Goal: Entertainment & Leisure: Consume media (video, audio)

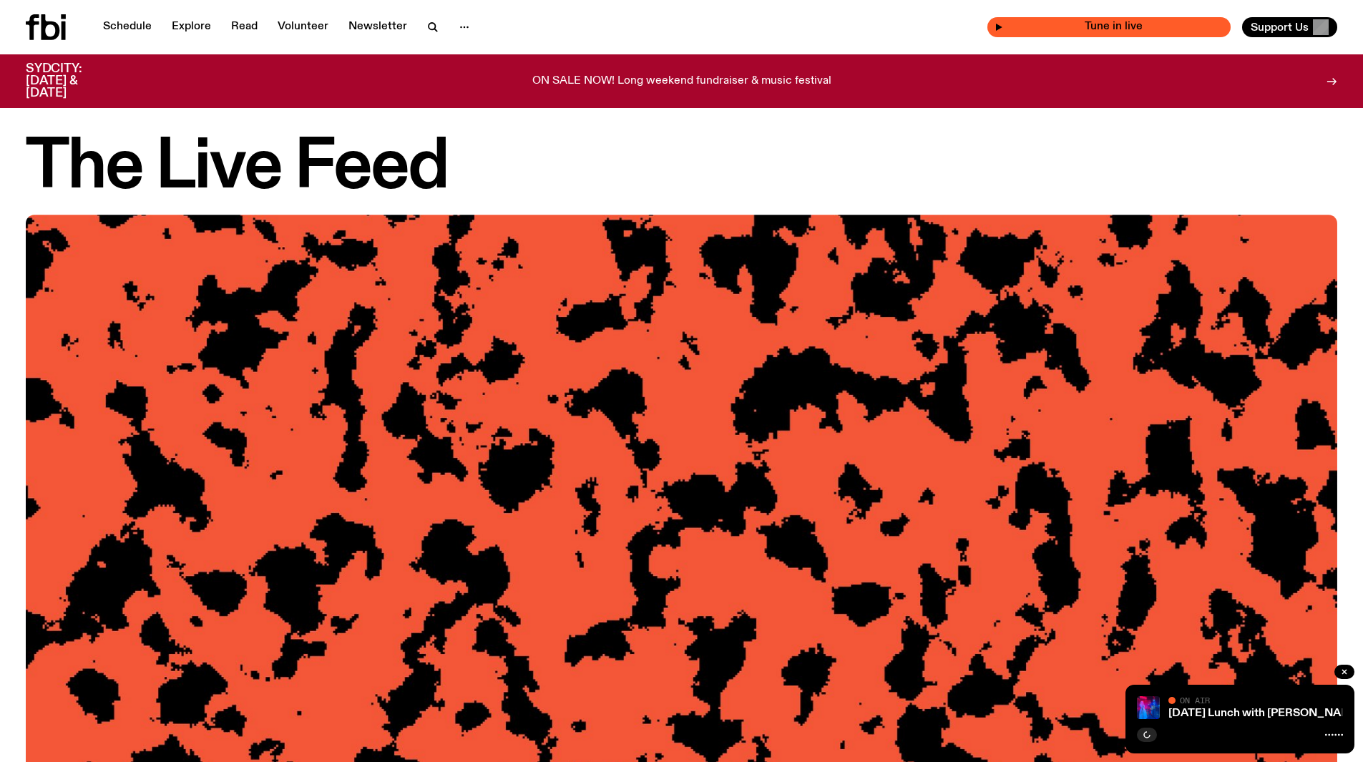
drag, startPoint x: 1161, startPoint y: 26, endPoint x: 1168, endPoint y: 32, distance: 9.2
click at [1163, 27] on span "Tune in live" at bounding box center [1113, 26] width 220 height 11
click at [59, 29] on icon at bounding box center [50, 27] width 19 height 26
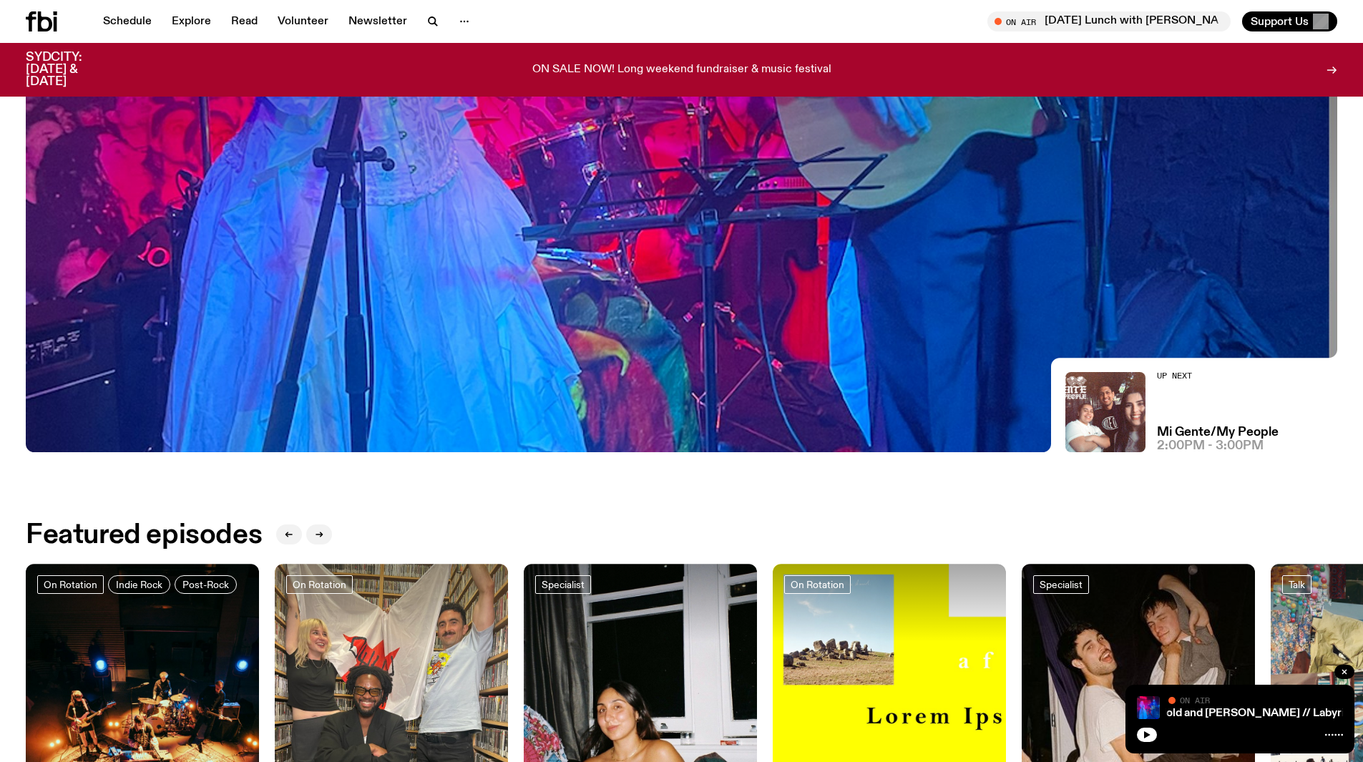
scroll to position [427, 0]
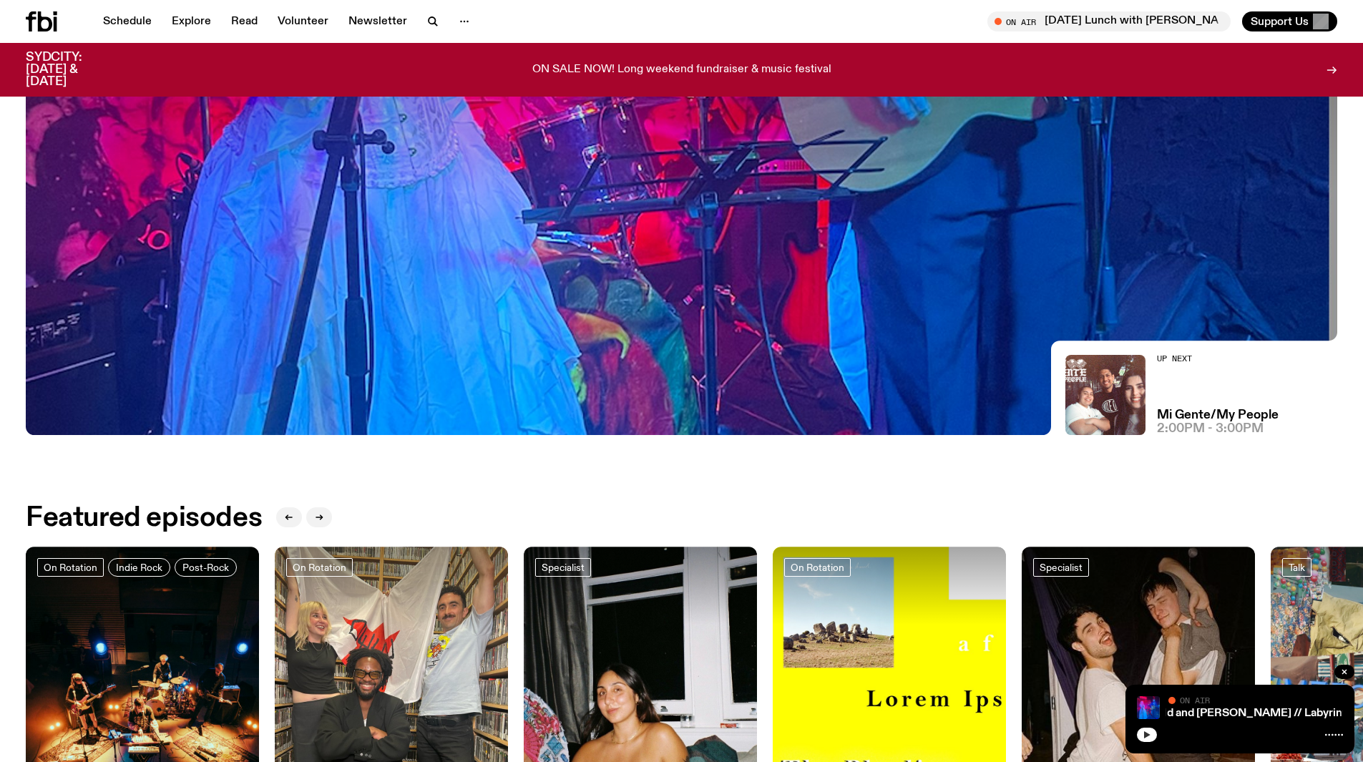
click at [1146, 731] on icon "button" at bounding box center [1147, 735] width 9 height 9
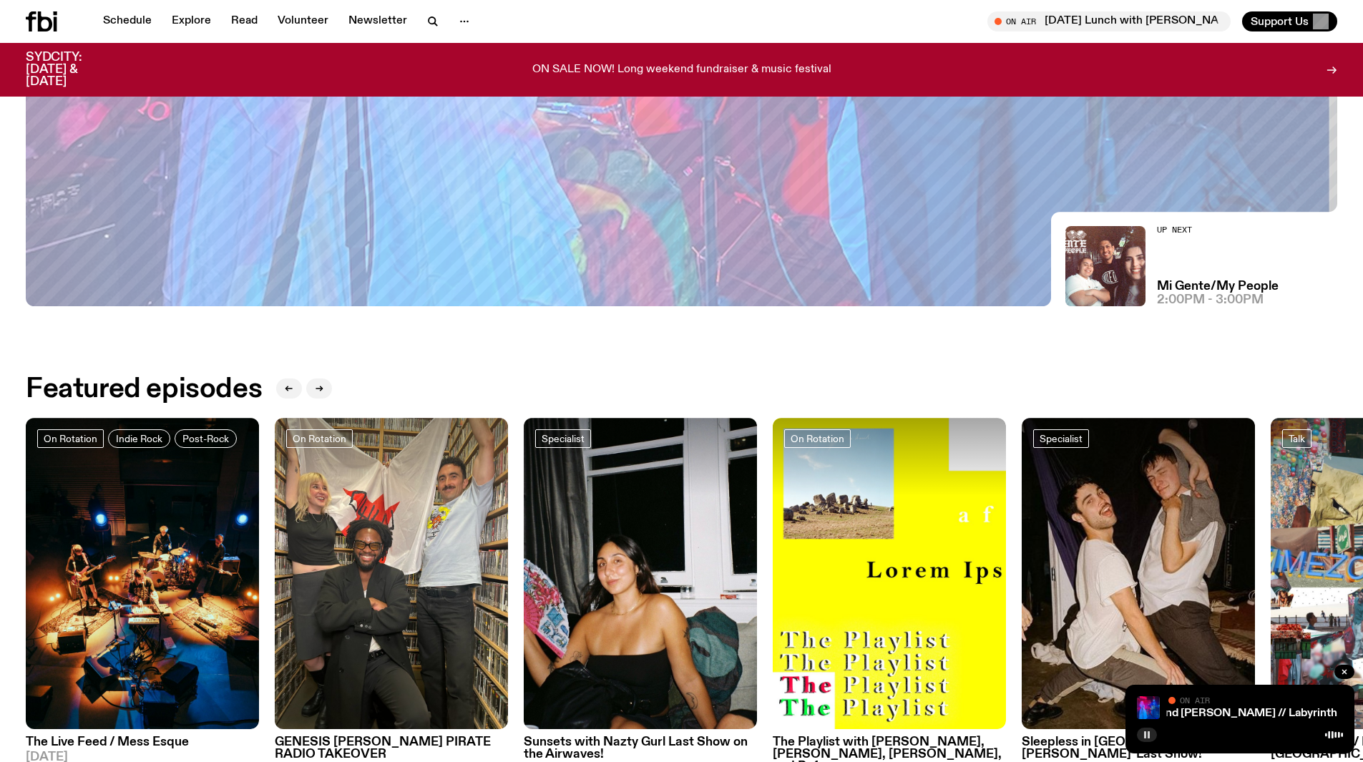
scroll to position [785, 0]
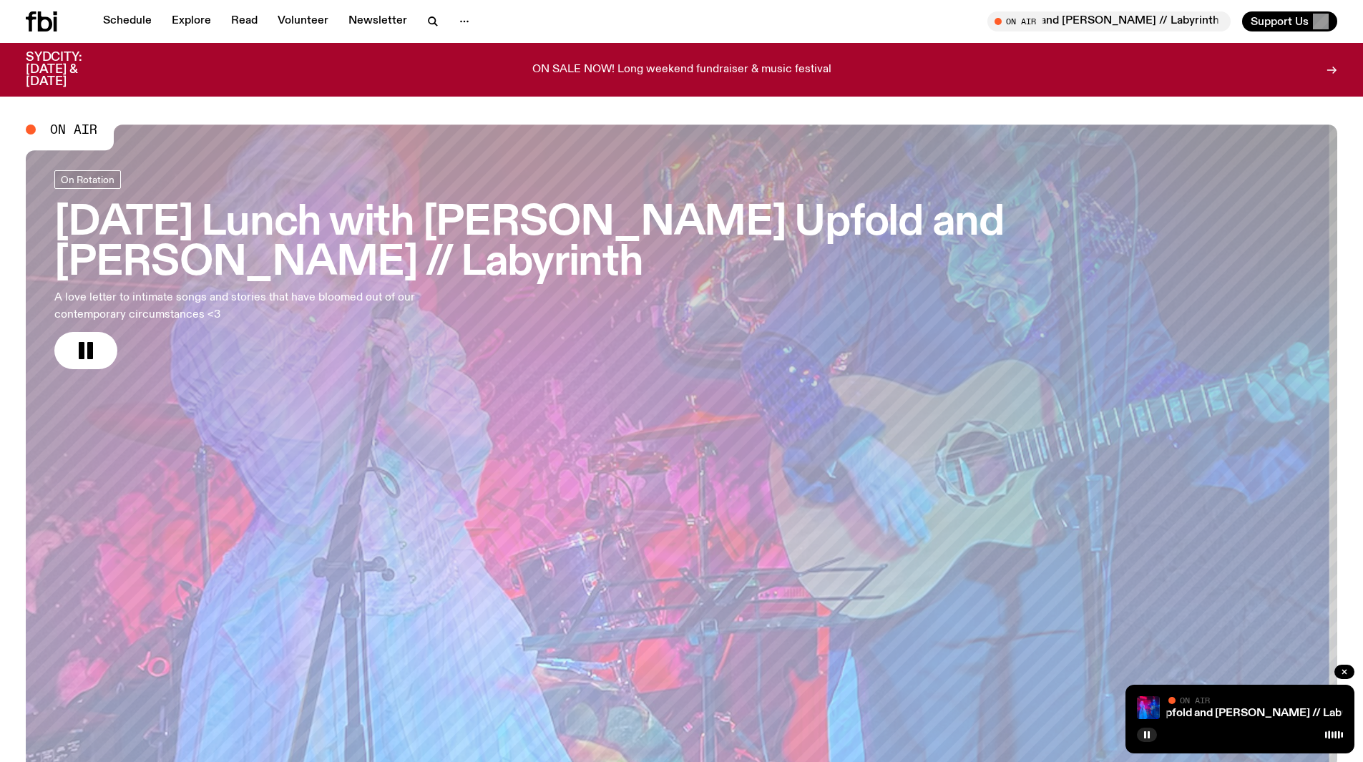
scroll to position [785, 0]
